Goal: Transaction & Acquisition: Purchase product/service

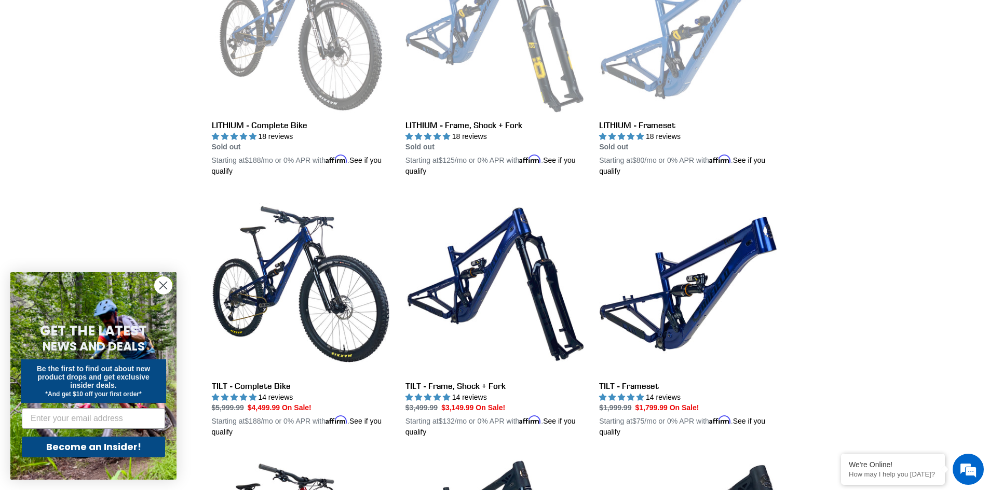
scroll to position [467, 0]
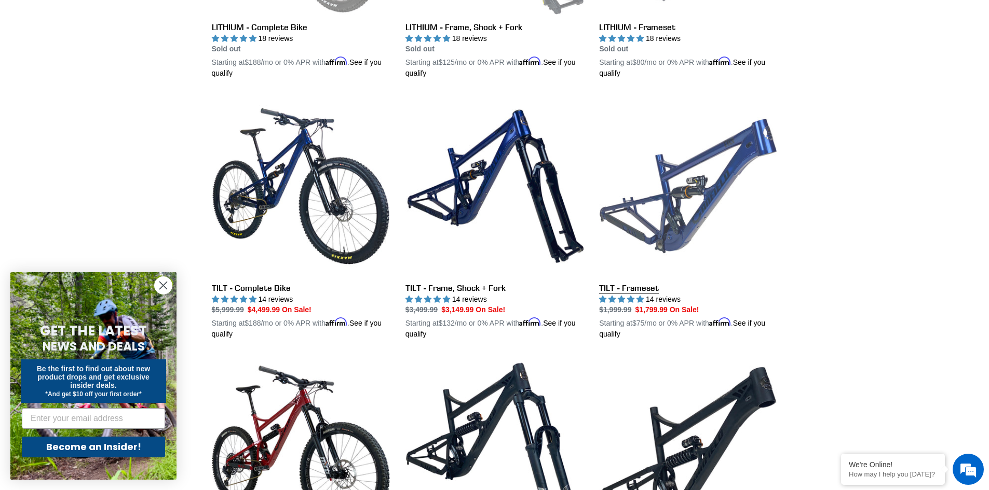
click at [696, 213] on link "TILT - Frameset" at bounding box center [688, 218] width 178 height 243
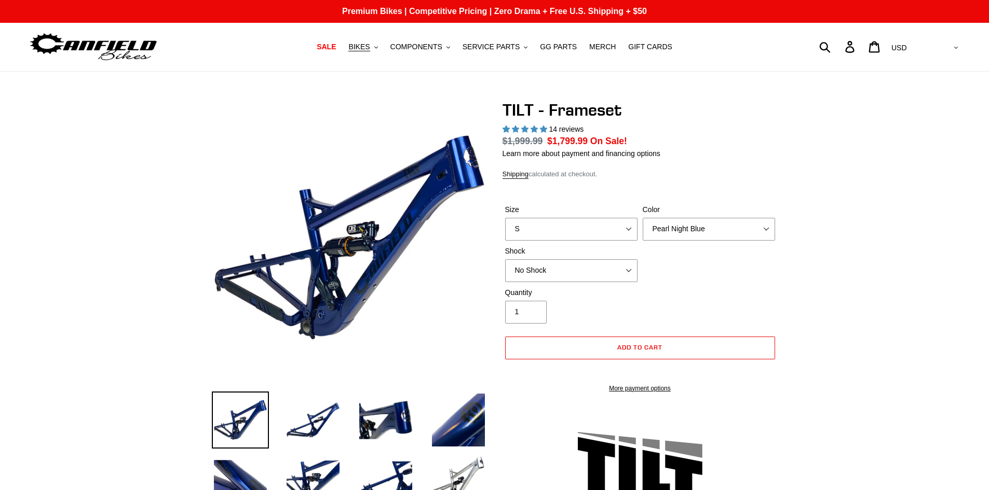
select select "highest-rating"
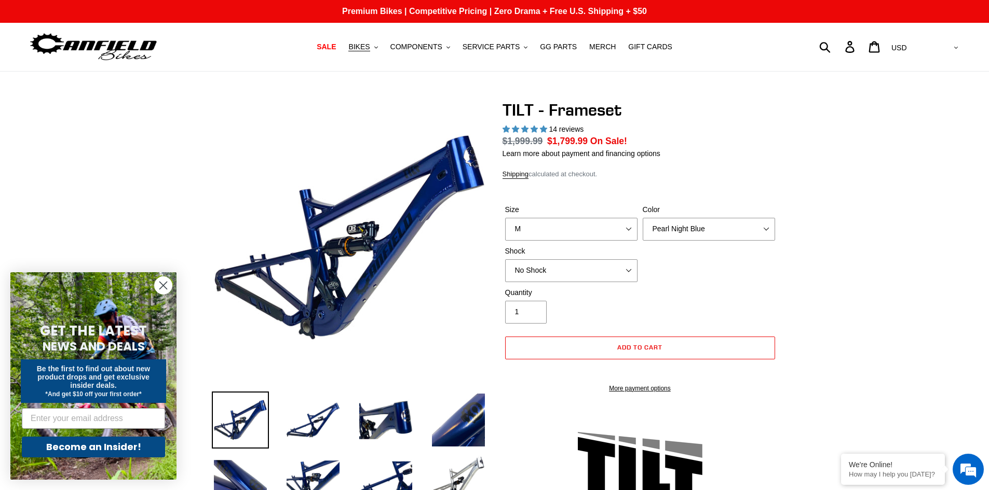
click at [505, 218] on select "S M L XL" at bounding box center [571, 229] width 132 height 23
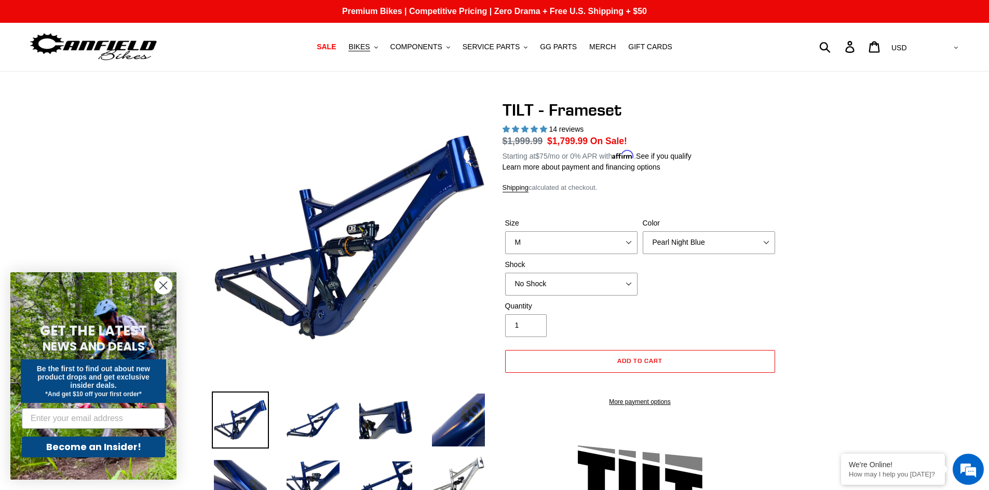
click at [563, 242] on select "S M L XL" at bounding box center [571, 242] width 132 height 23
select select "L"
click at [505, 231] on select "S M L XL" at bounding box center [571, 242] width 132 height 23
click at [675, 240] on select "Pearl Night Blue Stealth Silver" at bounding box center [708, 242] width 132 height 23
select select "Stealth Silver"
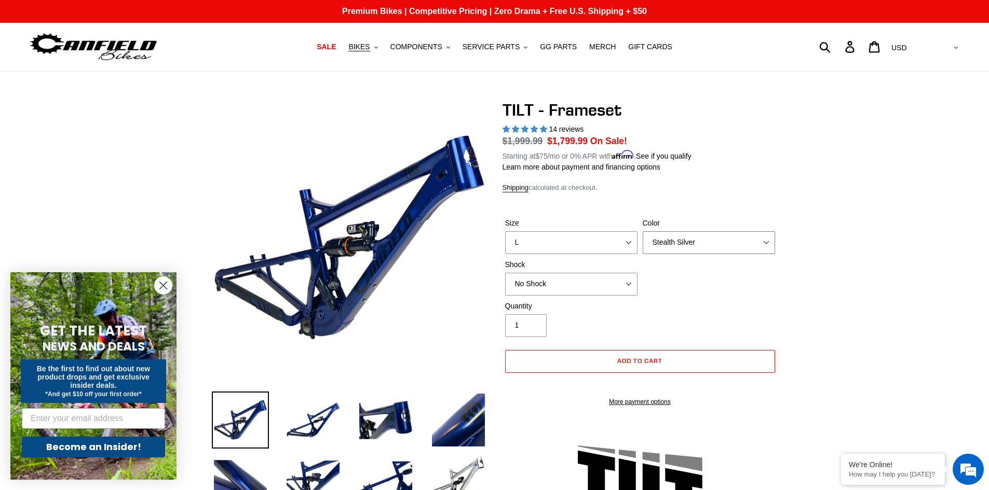
click at [642, 231] on select "Pearl Night Blue Stealth Silver" at bounding box center [708, 242] width 132 height 23
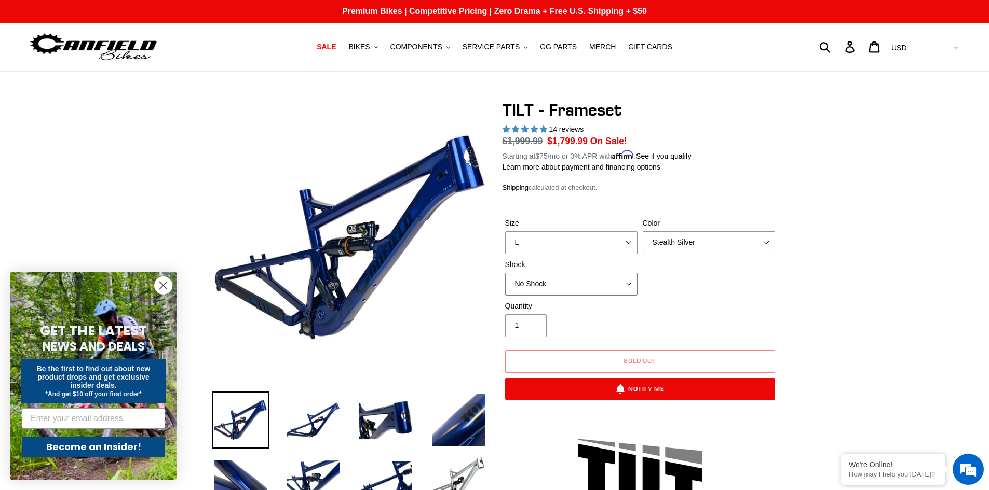
click at [606, 284] on select "No Shock Cane Creek DB Kitsuma Air RockShox Deluxe Ultimate Fox FLOAT X EXT Sto…" at bounding box center [571, 284] width 132 height 23
click at [505, 273] on select "No Shock Cane Creek DB Kitsuma Air RockShox Deluxe Ultimate Fox FLOAT X EXT Sto…" at bounding box center [571, 284] width 132 height 23
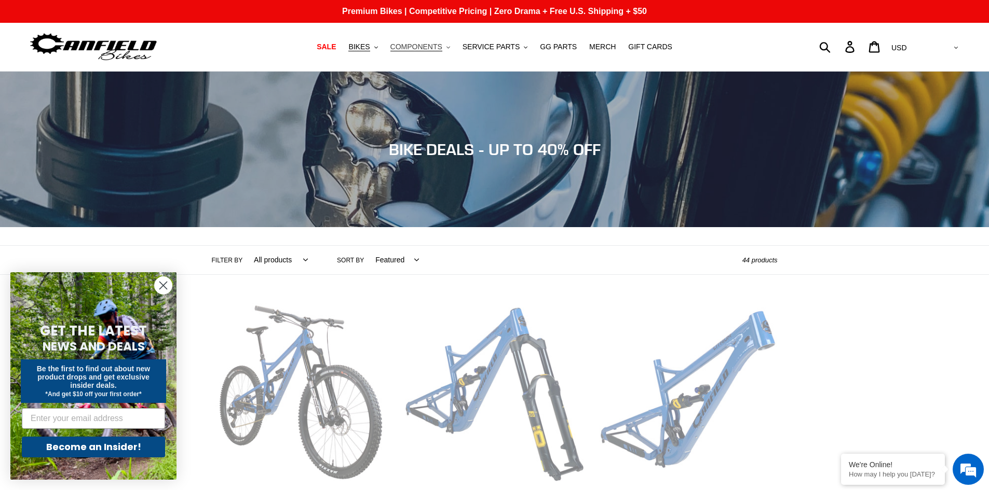
click at [441, 45] on span "COMPONENTS" at bounding box center [416, 47] width 52 height 9
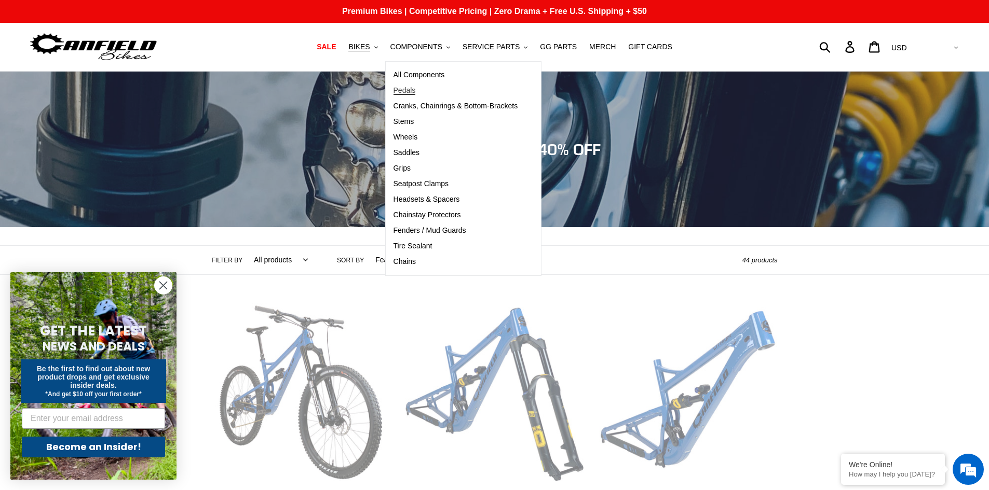
click at [413, 93] on span "Pedals" at bounding box center [404, 90] width 22 height 9
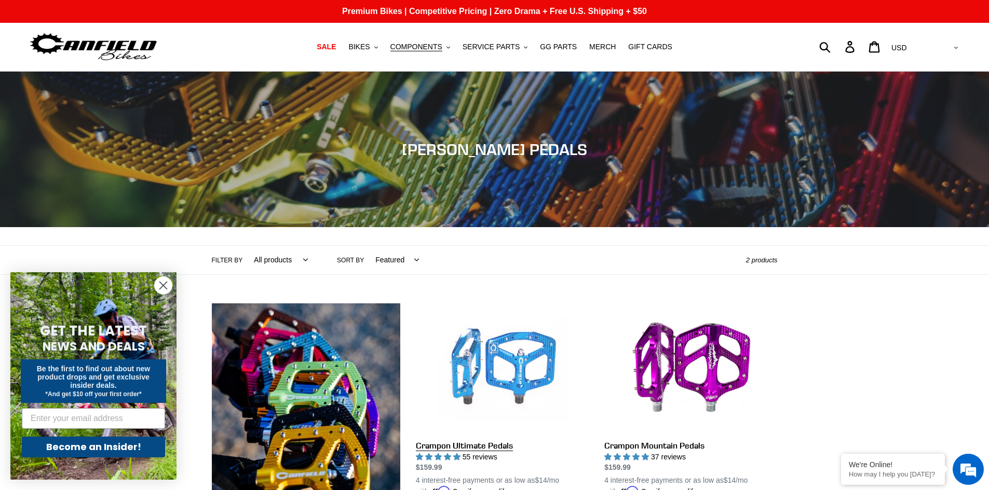
click at [512, 360] on link "Crampon Ultimate Pedals" at bounding box center [502, 401] width 173 height 195
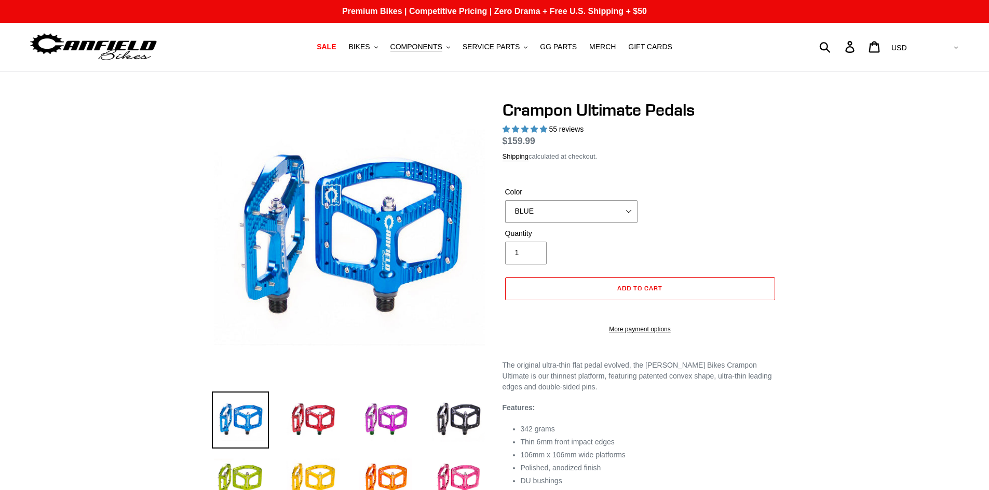
select select "highest-rating"
click at [549, 214] on select "BLUE RED PURPLE STEALTH BRONZE GREY [GEOGRAPHIC_DATA] BLACK POLISHED [GEOGRAPHI…" at bounding box center [571, 211] width 132 height 23
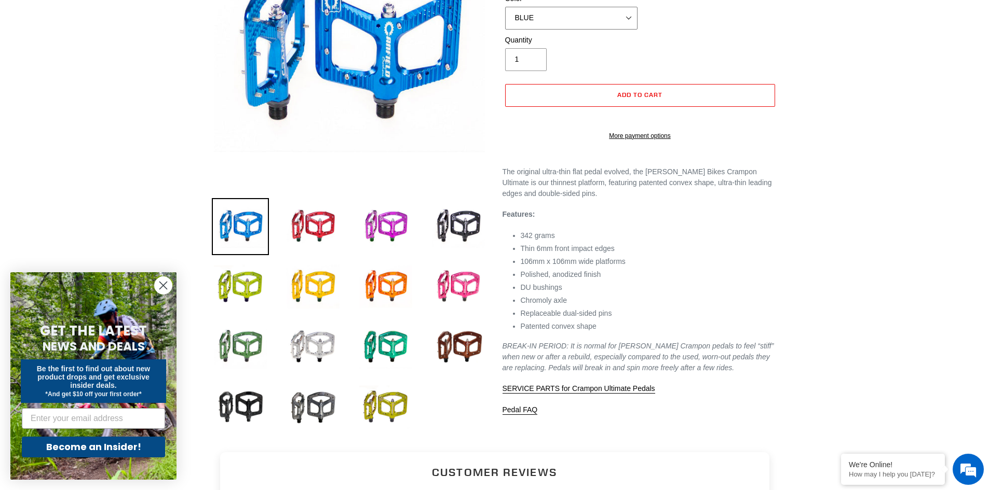
scroll to position [156, 0]
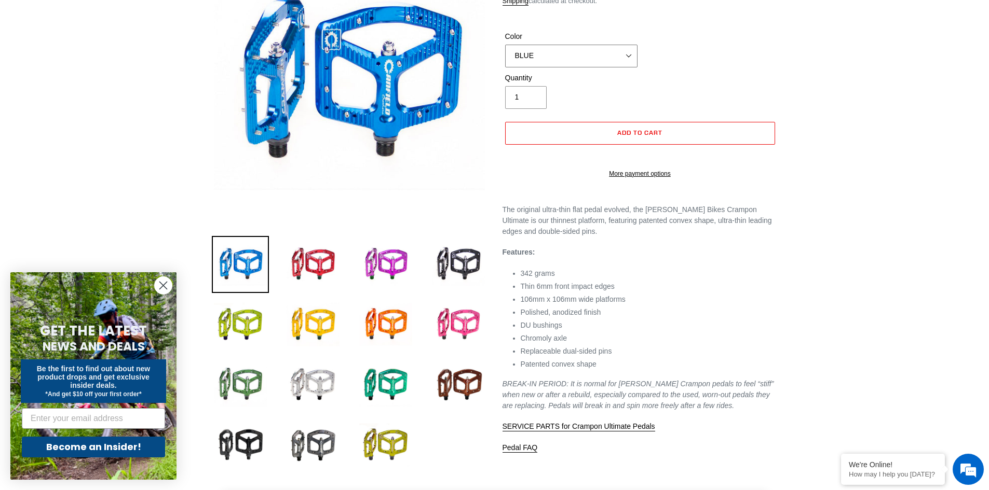
click at [586, 67] on select "BLUE RED PURPLE STEALTH BRONZE GREY [GEOGRAPHIC_DATA] BLACK POLISHED [GEOGRAPHI…" at bounding box center [571, 56] width 132 height 23
click at [505, 57] on select "BLUE RED PURPLE STEALTH BRONZE GREY [GEOGRAPHIC_DATA] BLACK POLISHED [GEOGRAPHI…" at bounding box center [571, 56] width 132 height 23
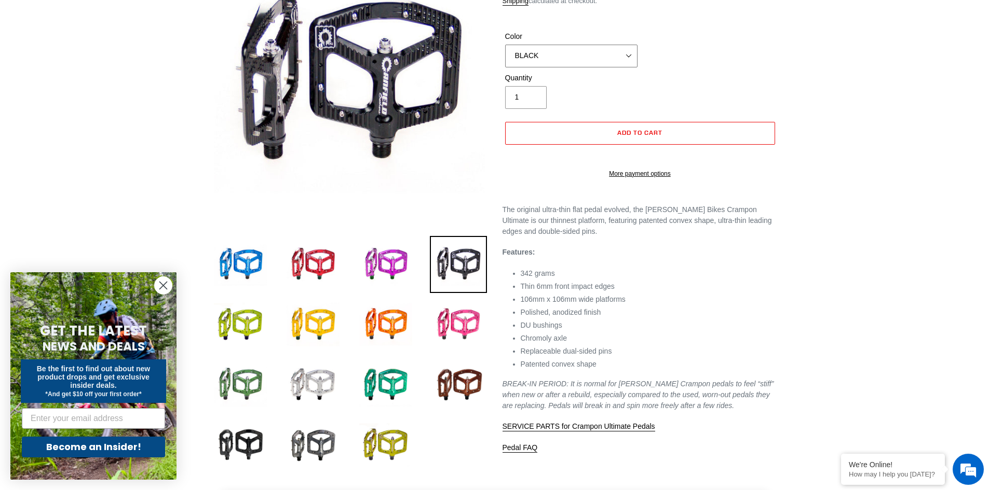
click at [540, 67] on select "BLUE RED PURPLE STEALTH BRONZE GREY [GEOGRAPHIC_DATA] BLACK POLISHED [GEOGRAPHI…" at bounding box center [571, 56] width 132 height 23
click at [240, 435] on img at bounding box center [240, 445] width 57 height 57
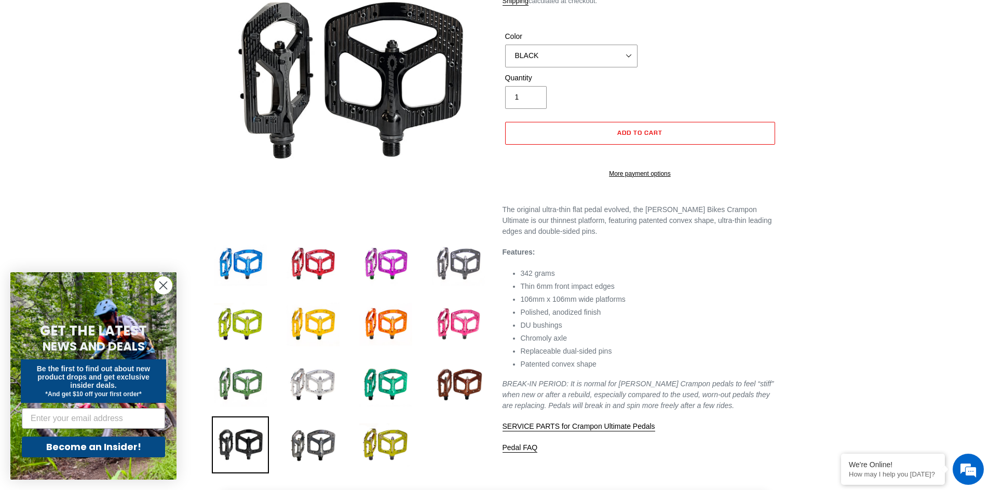
click at [466, 264] on img at bounding box center [458, 264] width 57 height 57
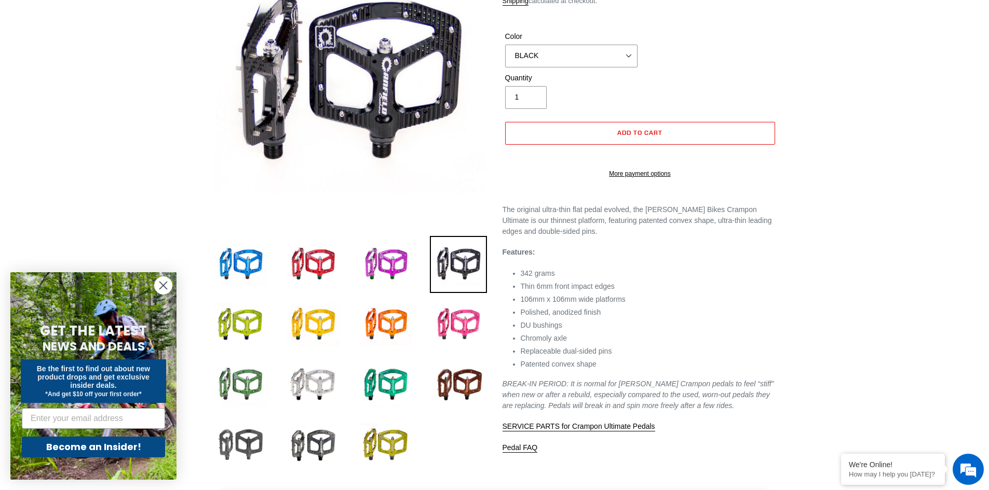
click at [235, 440] on img at bounding box center [240, 445] width 57 height 57
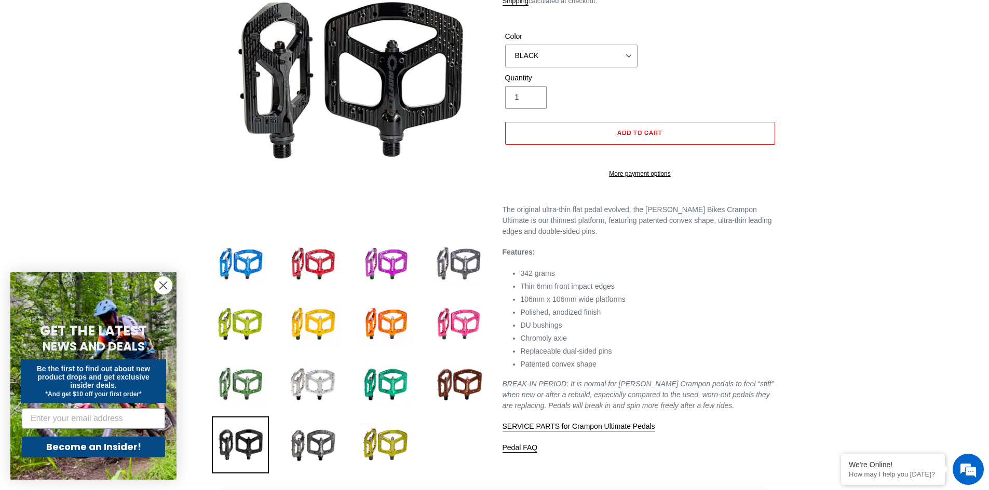
click at [458, 262] on img at bounding box center [458, 264] width 57 height 57
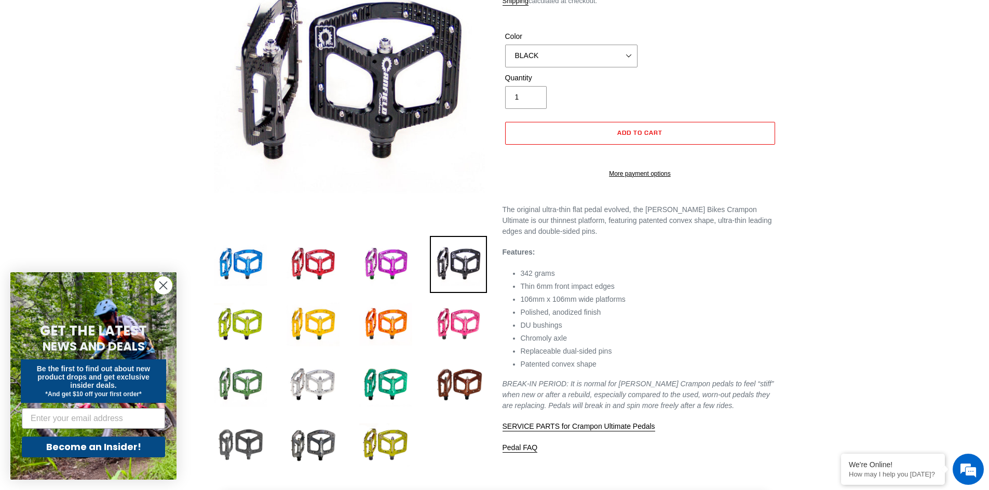
click at [253, 450] on img at bounding box center [240, 445] width 57 height 57
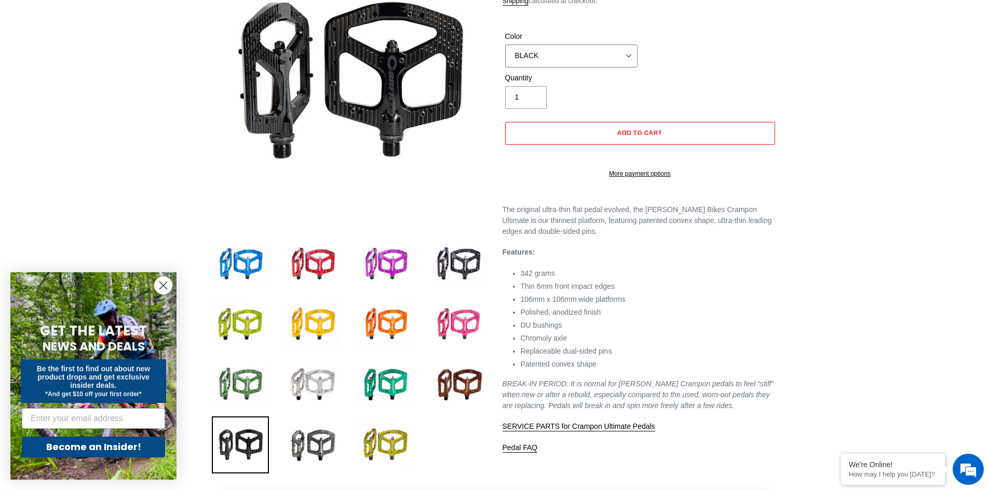
click at [605, 67] on select "BLUE RED PURPLE STEALTH BRONZE GREY [GEOGRAPHIC_DATA] BLACK POLISHED [GEOGRAPHI…" at bounding box center [571, 56] width 132 height 23
select select "STEALTH"
click at [505, 57] on select "BLUE RED PURPLE STEALTH BRONZE GREY [GEOGRAPHIC_DATA] BLACK POLISHED [GEOGRAPHI…" at bounding box center [571, 56] width 132 height 23
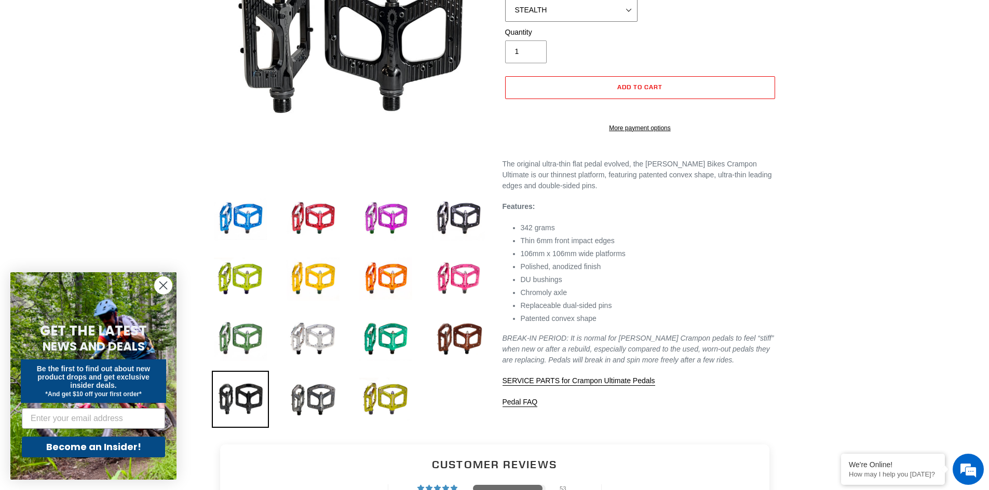
scroll to position [208, 0]
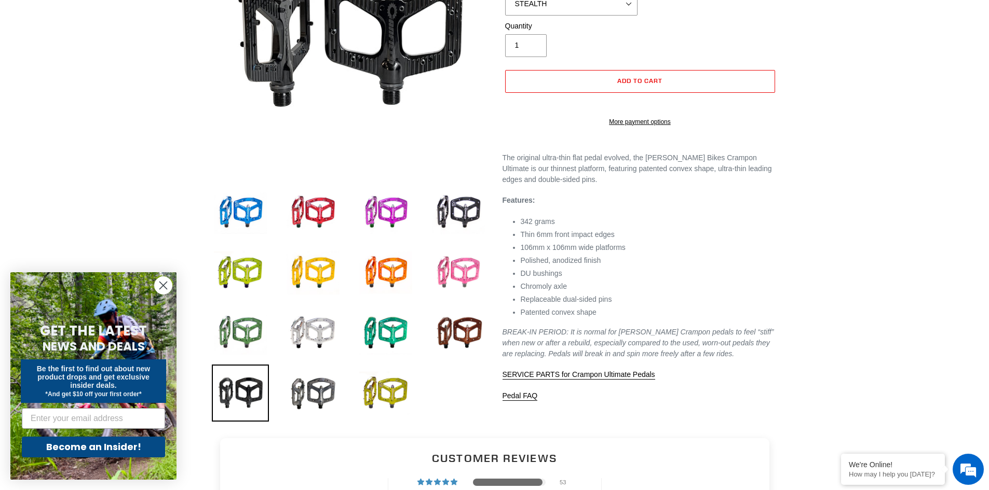
click at [470, 278] on img at bounding box center [458, 272] width 57 height 57
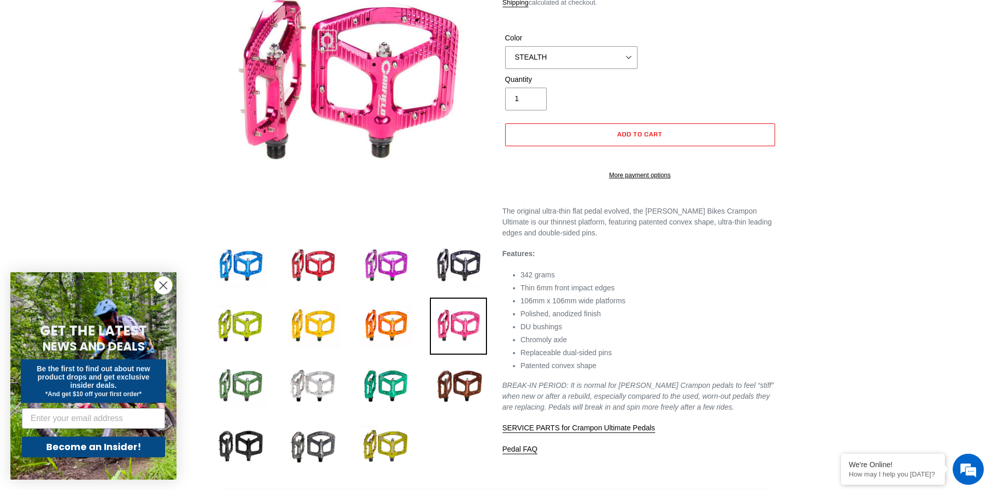
scroll to position [104, 0]
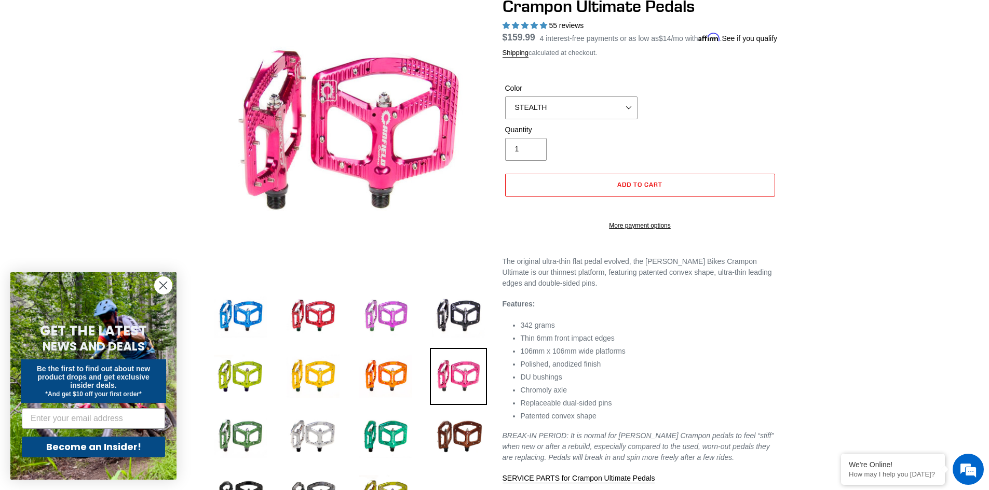
click at [382, 310] on img at bounding box center [385, 316] width 57 height 57
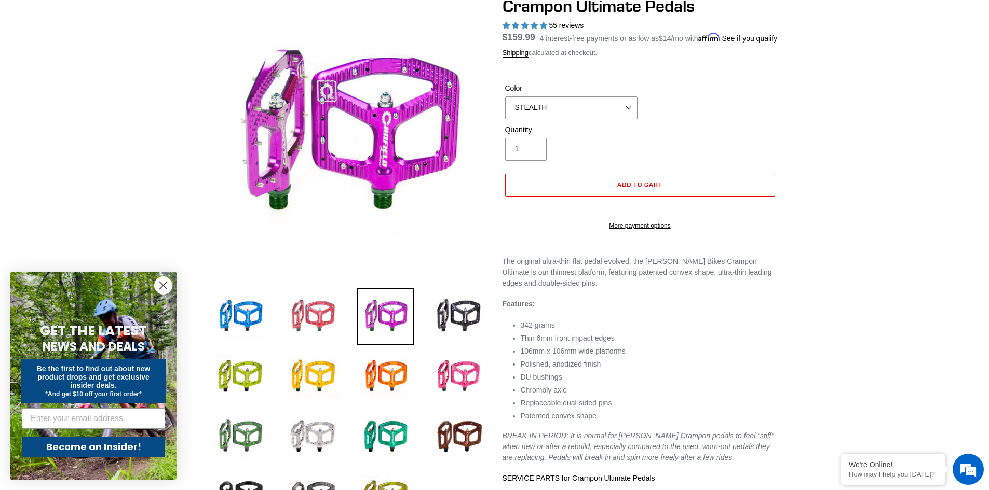
click at [335, 317] on img at bounding box center [312, 316] width 57 height 57
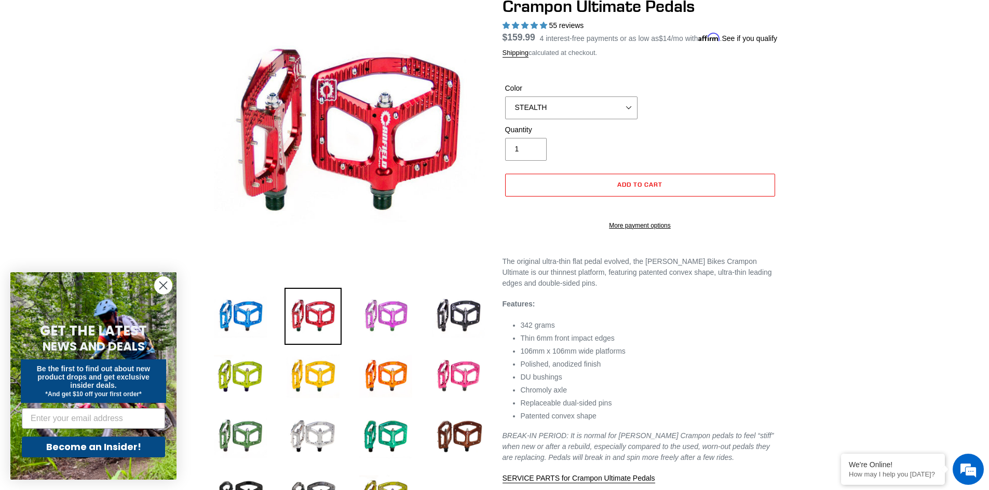
click at [366, 318] on img at bounding box center [385, 316] width 57 height 57
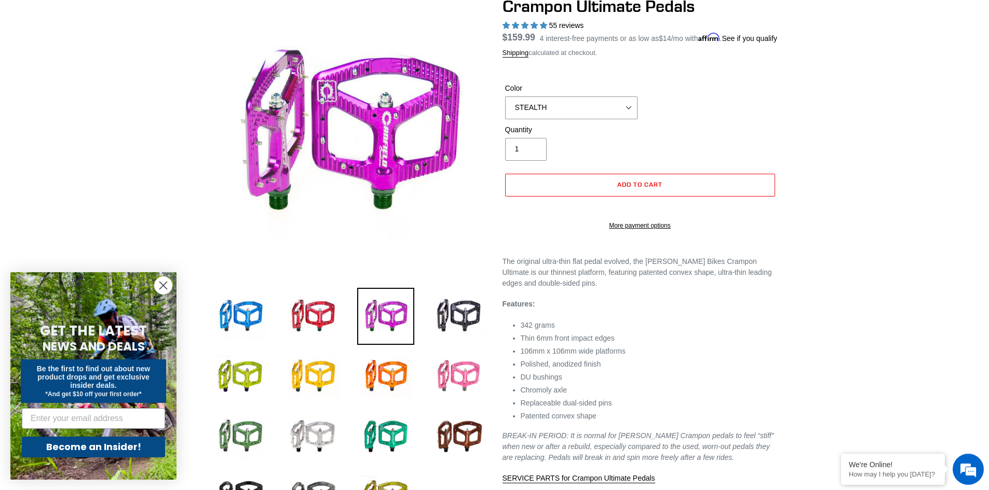
click at [458, 380] on img at bounding box center [458, 376] width 57 height 57
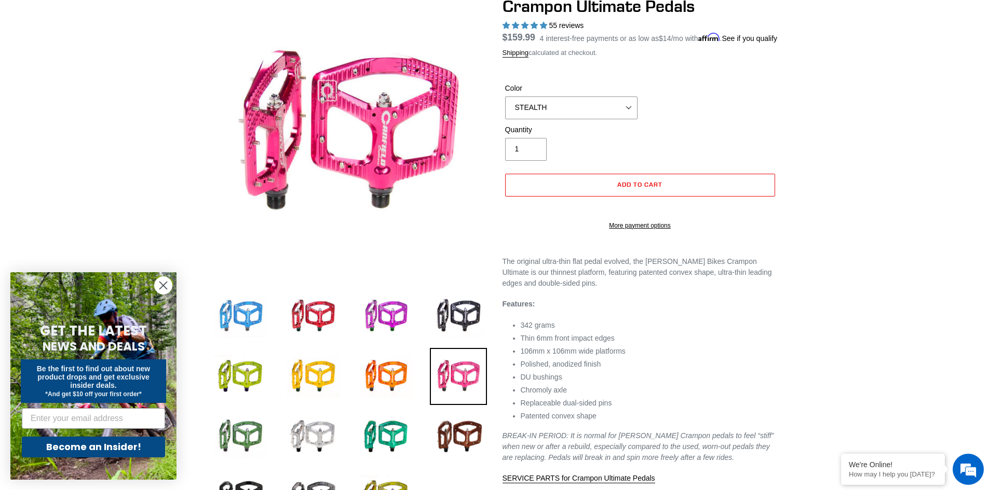
click at [253, 320] on img at bounding box center [240, 316] width 57 height 57
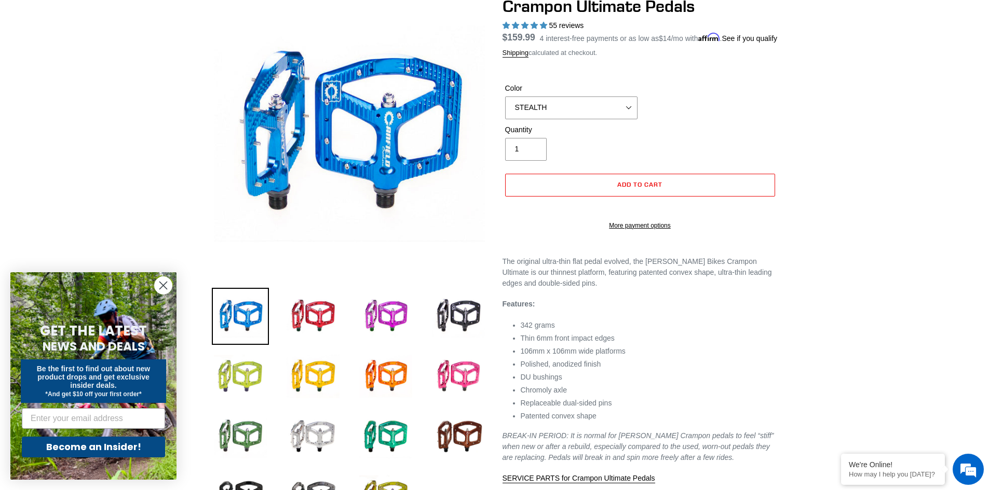
click at [247, 357] on img at bounding box center [240, 376] width 57 height 57
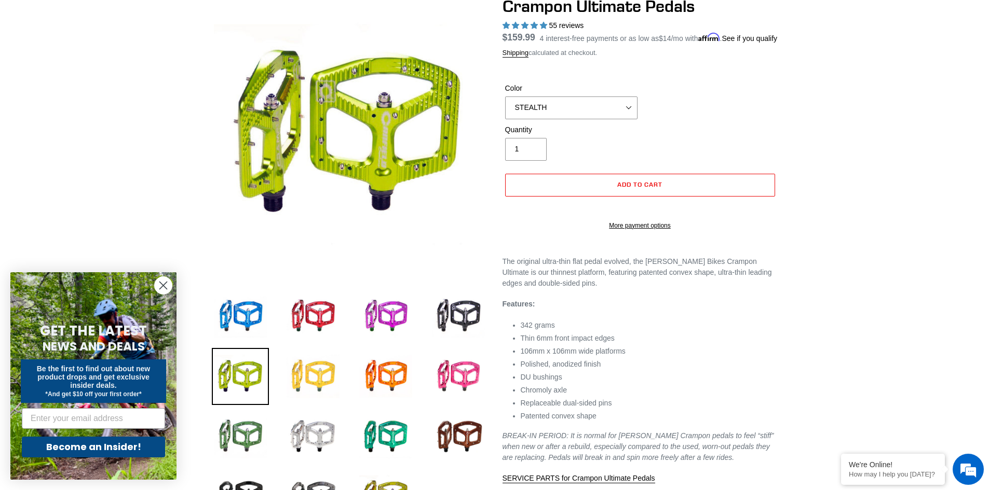
click at [307, 362] on img at bounding box center [312, 376] width 57 height 57
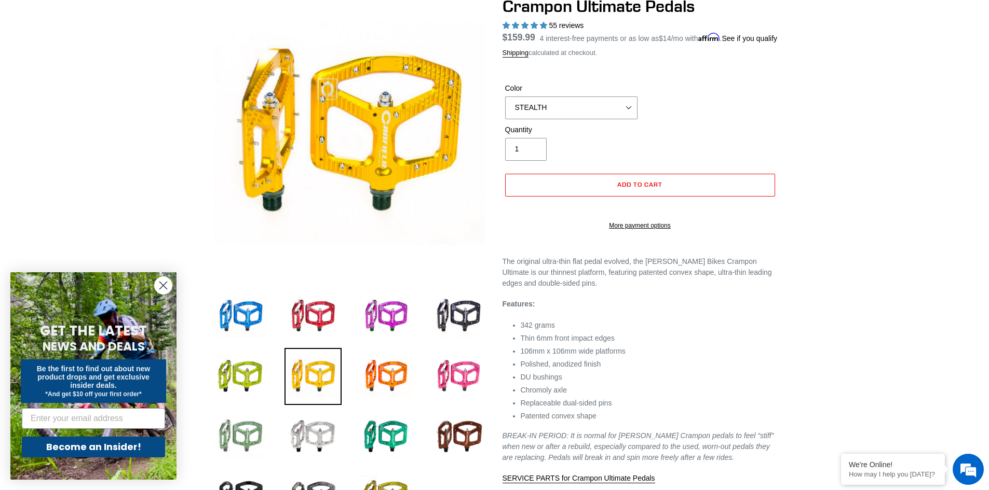
click at [254, 425] on img at bounding box center [240, 436] width 57 height 57
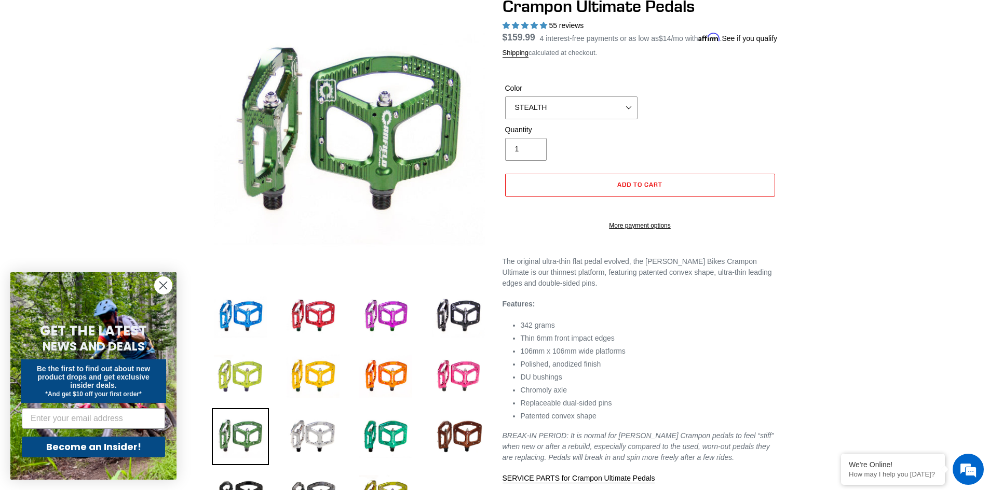
click at [253, 389] on img at bounding box center [240, 376] width 57 height 57
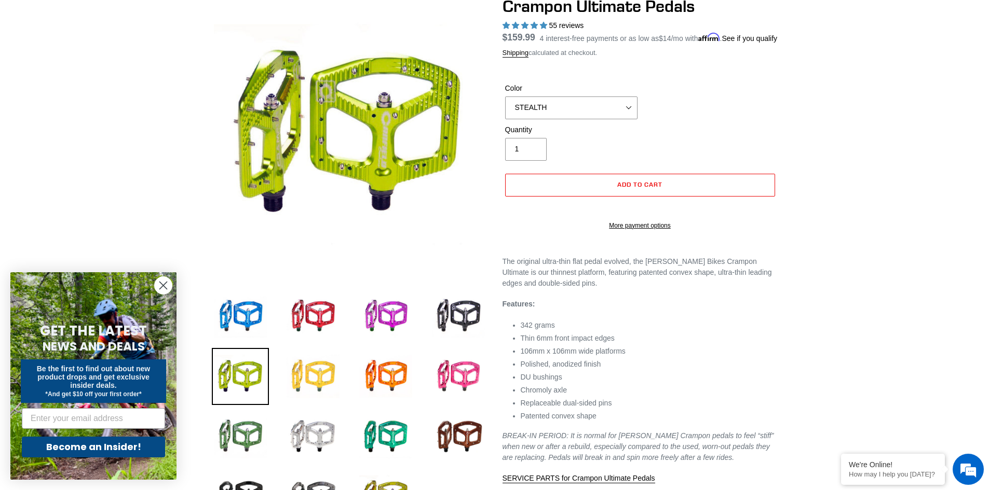
click at [318, 390] on img at bounding box center [312, 376] width 57 height 57
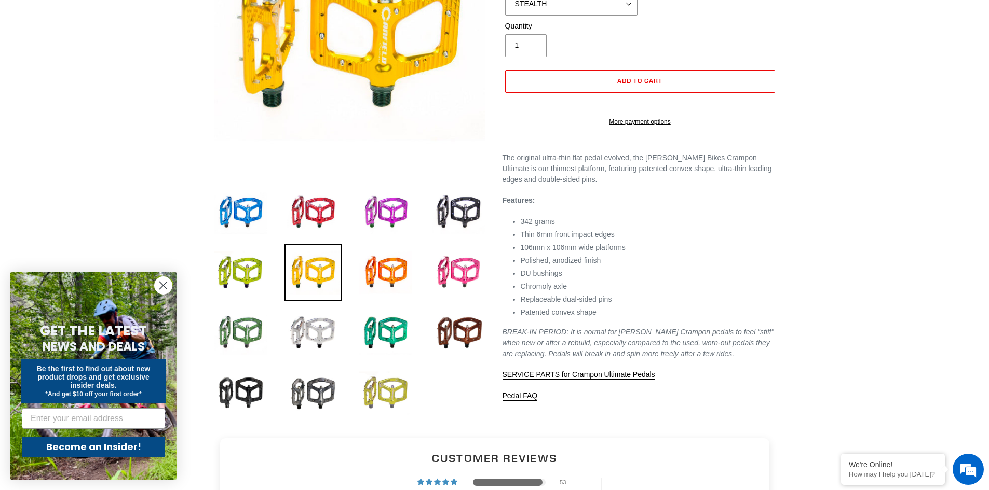
click at [383, 392] on img at bounding box center [385, 393] width 57 height 57
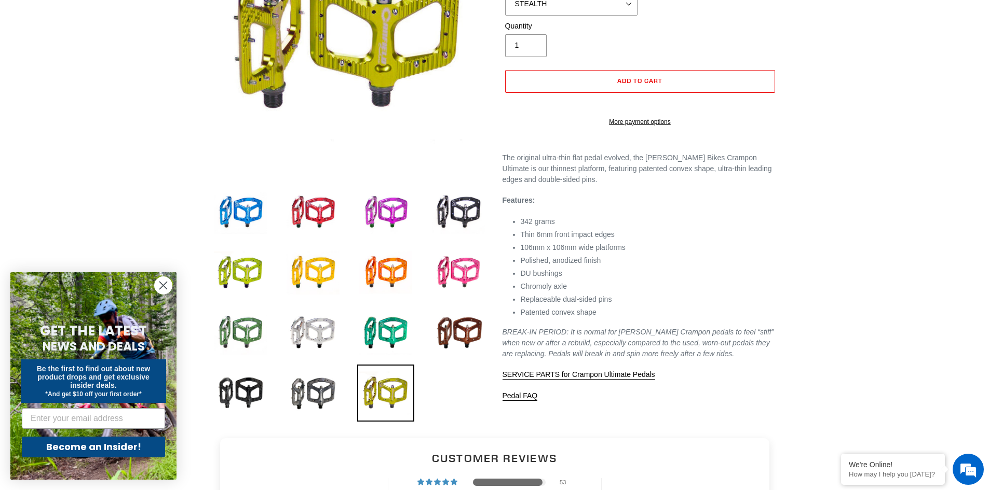
scroll to position [156, 0]
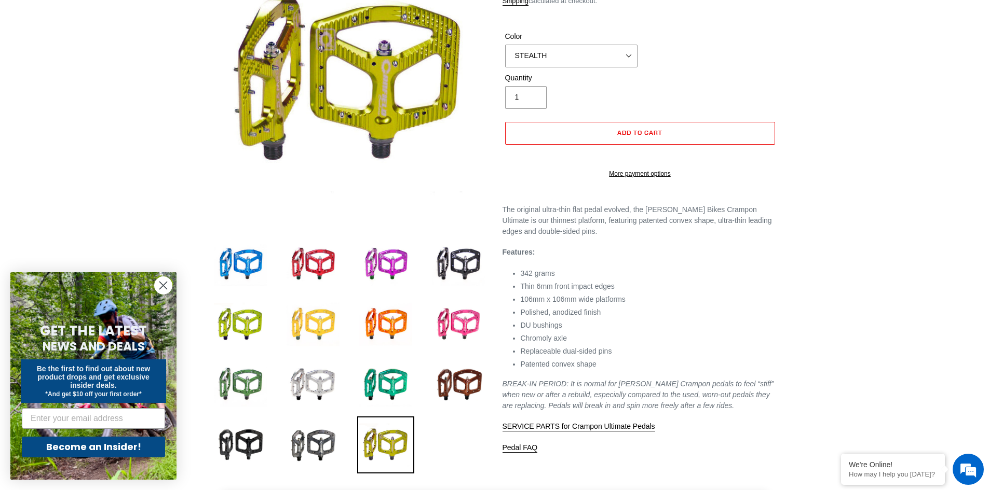
click at [320, 330] on img at bounding box center [312, 324] width 57 height 57
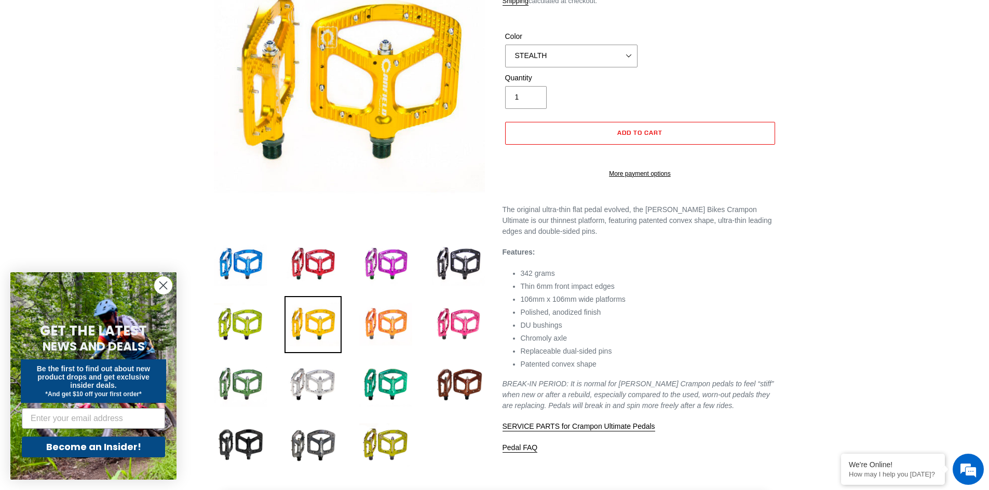
click at [380, 328] on img at bounding box center [385, 324] width 57 height 57
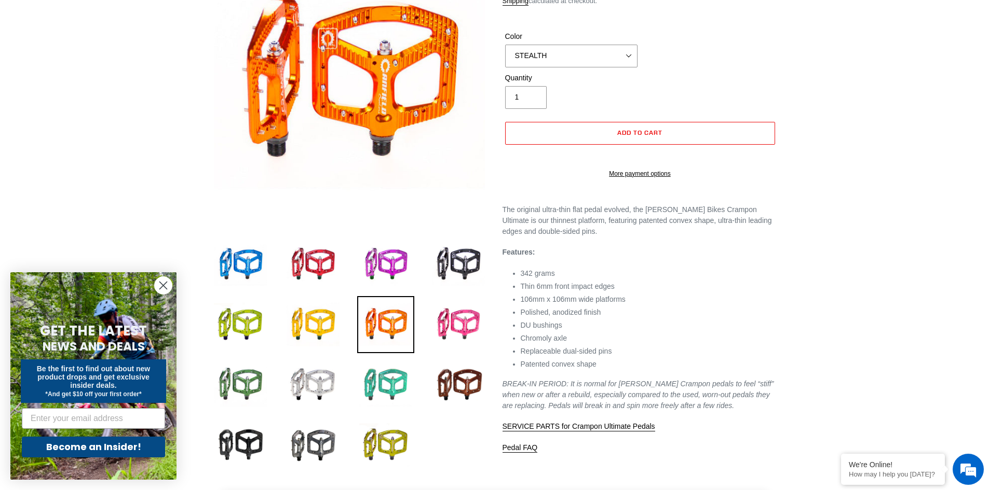
click at [396, 372] on img at bounding box center [385, 385] width 57 height 57
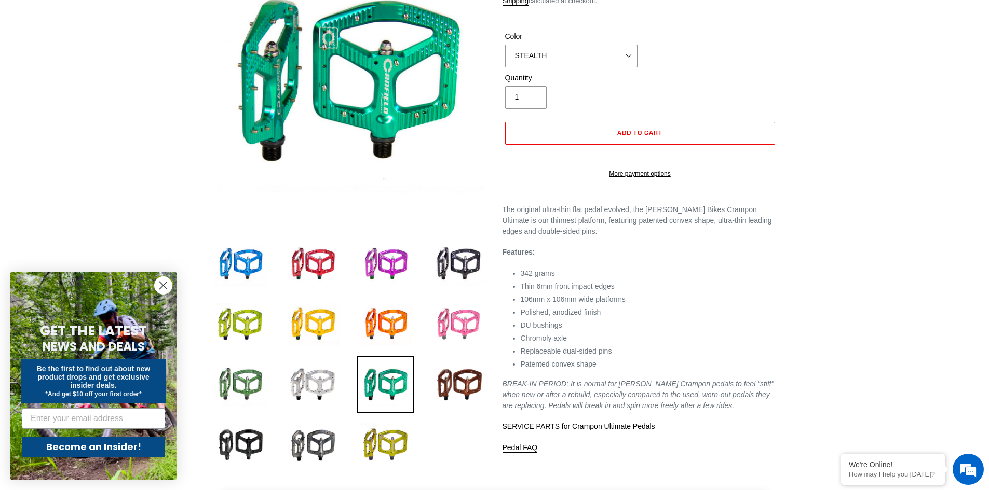
click at [446, 333] on img at bounding box center [458, 324] width 57 height 57
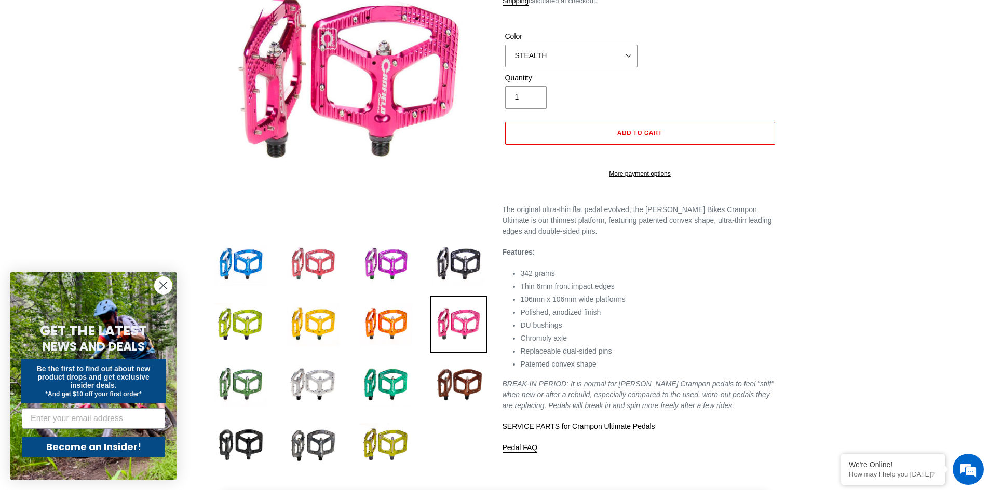
click at [314, 273] on img at bounding box center [312, 264] width 57 height 57
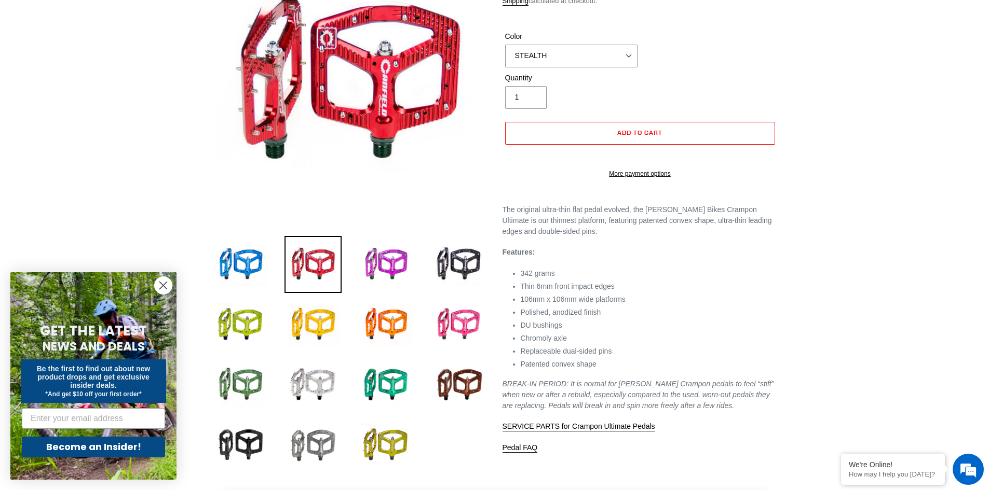
click at [322, 444] on img at bounding box center [312, 445] width 57 height 57
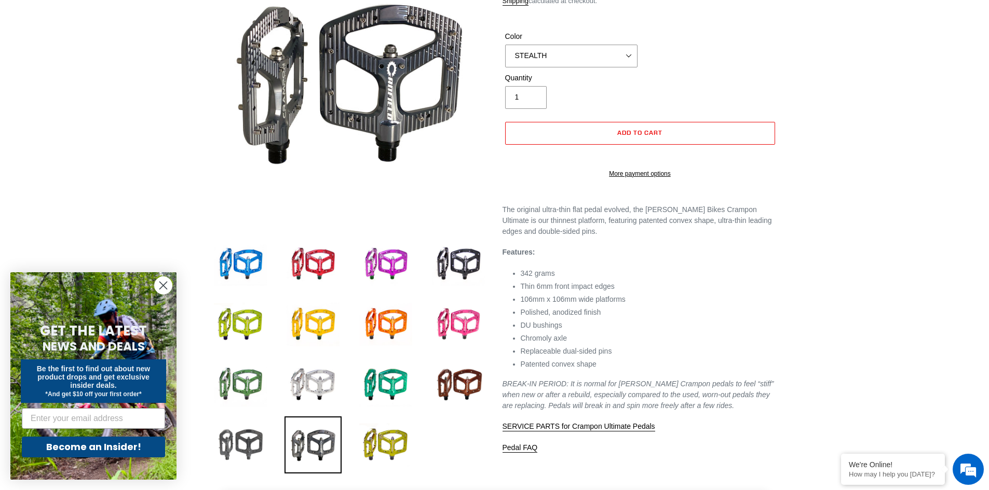
click at [242, 436] on img at bounding box center [240, 445] width 57 height 57
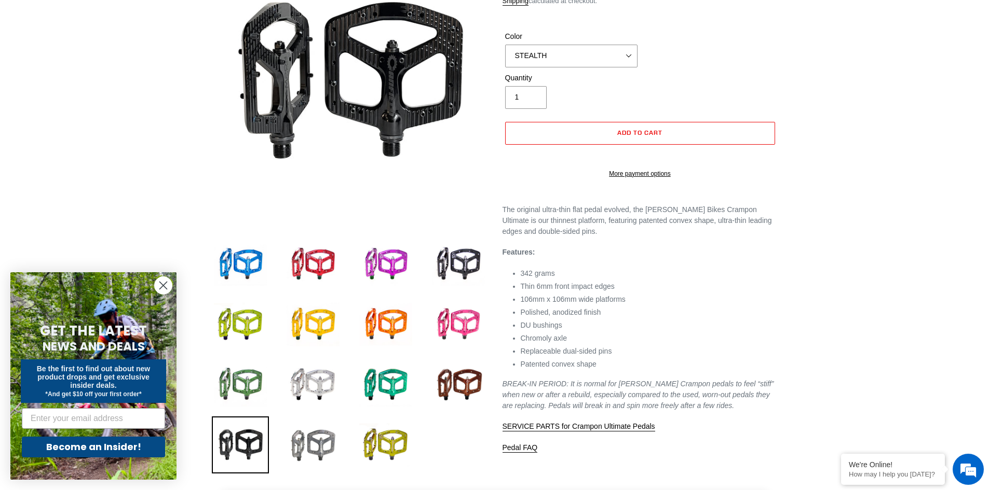
click at [315, 441] on img at bounding box center [312, 445] width 57 height 57
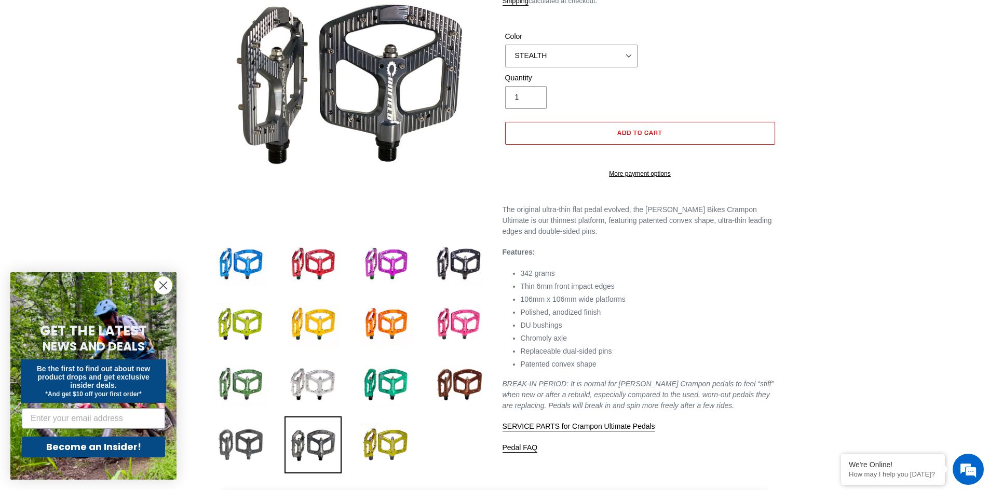
click at [242, 442] on img at bounding box center [240, 445] width 57 height 57
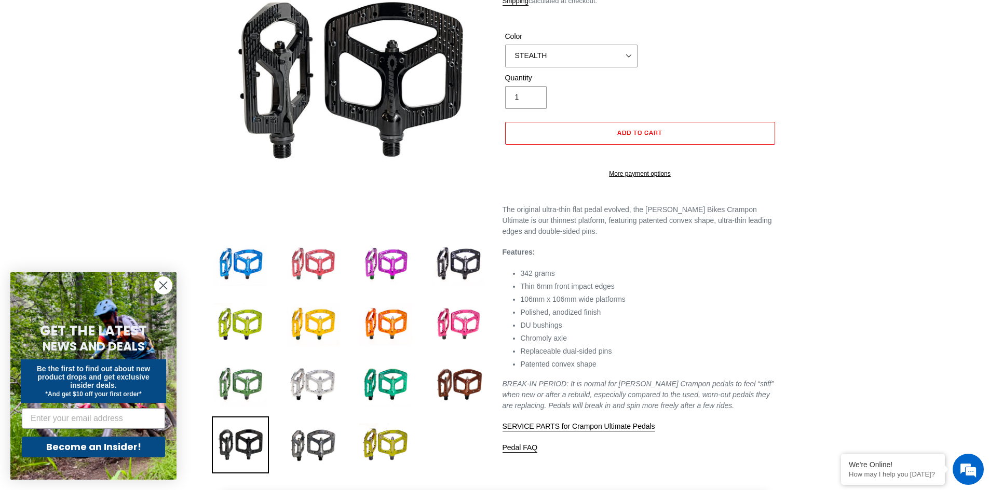
click at [325, 254] on img at bounding box center [312, 264] width 57 height 57
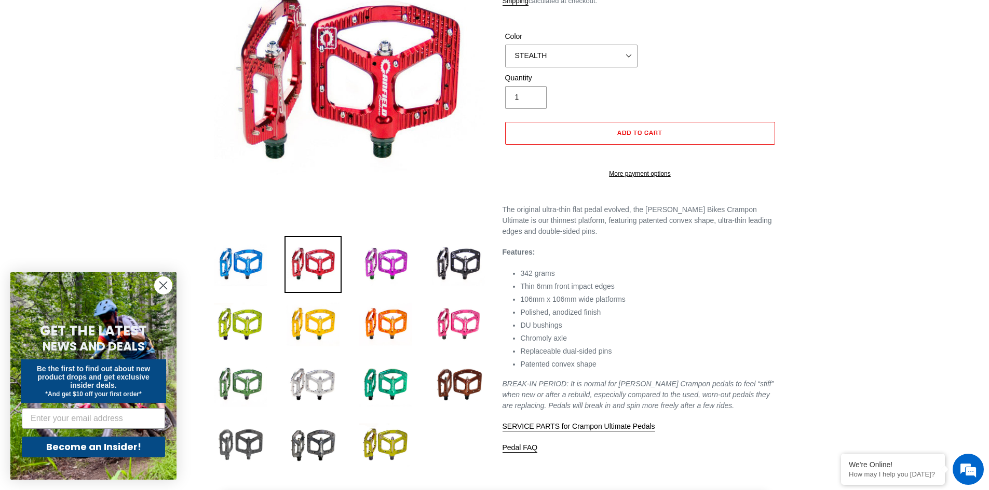
click at [232, 442] on img at bounding box center [240, 445] width 57 height 57
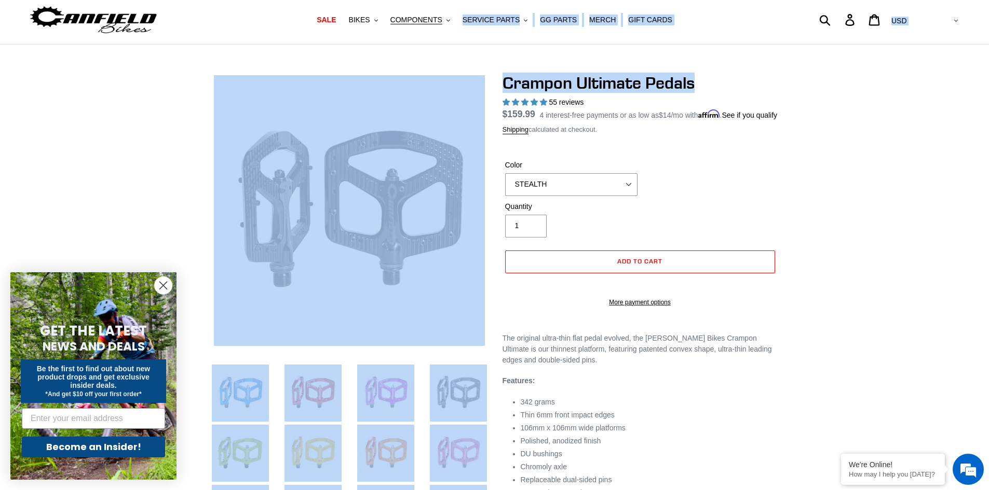
scroll to position [23, 0]
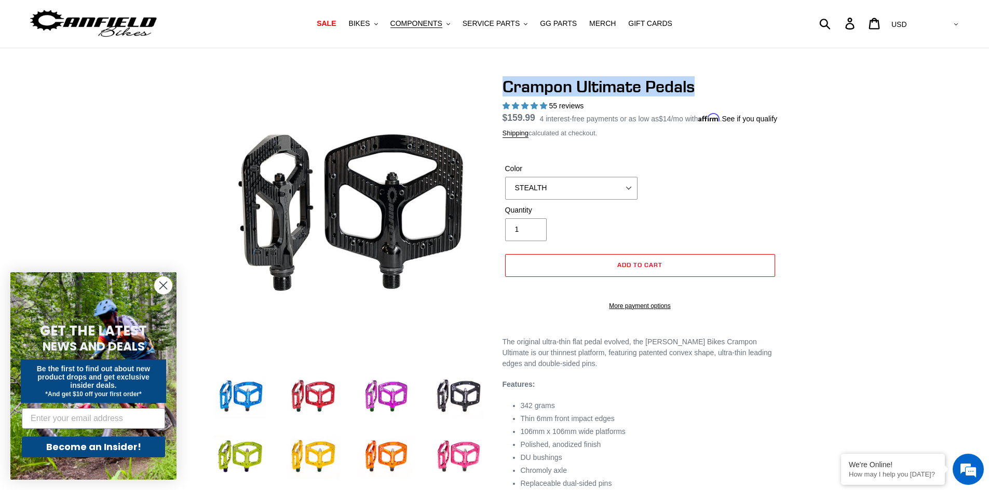
drag, startPoint x: 631, startPoint y: 7, endPoint x: 507, endPoint y: 81, distance: 143.8
click at [507, 81] on h1 "Crampon Ultimate Pedals" at bounding box center [639, 87] width 275 height 20
copy h1 "Crampon Ultimate Pedals"
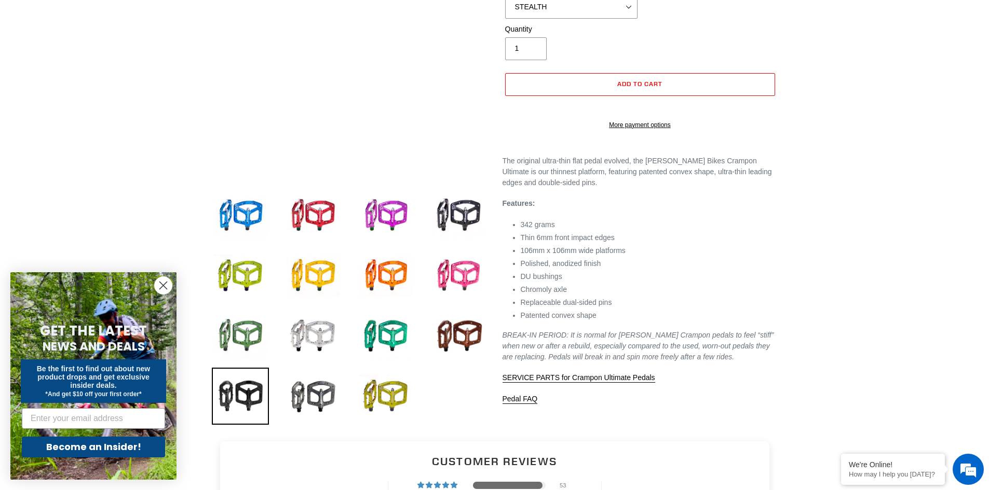
scroll to position [127, 0]
